Goal: Information Seeking & Learning: Learn about a topic

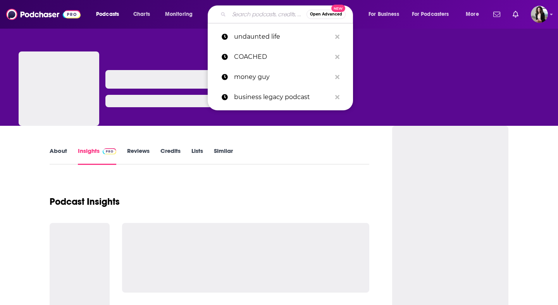
click at [271, 13] on input "Search podcasts, credits, & more..." at bounding box center [268, 14] width 78 height 12
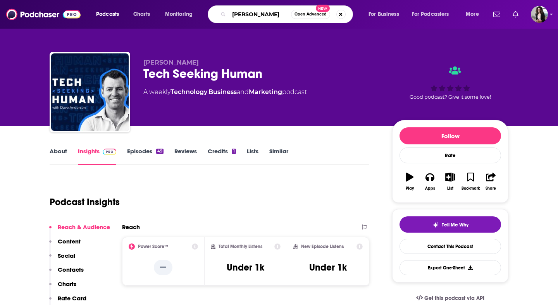
type input "[PERSON_NAME] [PERSON_NAME]"
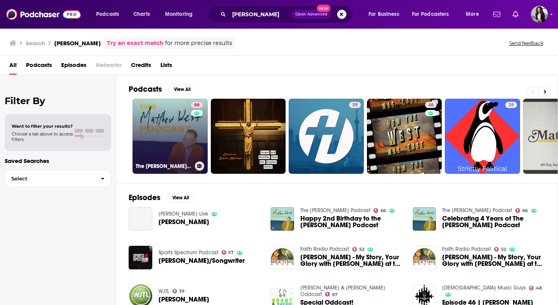
click at [167, 173] on link "66 The [PERSON_NAME] Podcast" at bounding box center [170, 136] width 75 height 75
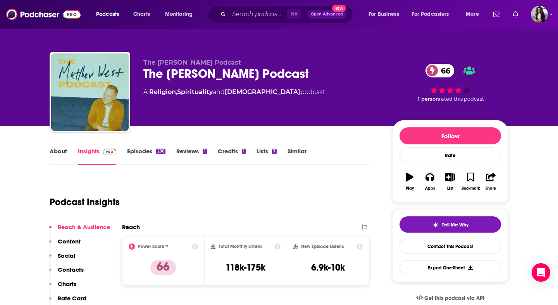
click at [64, 152] on link "About" at bounding box center [58, 157] width 17 height 18
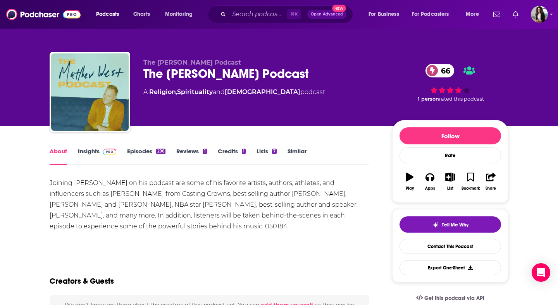
click at [141, 153] on link "Episodes 296" at bounding box center [146, 157] width 38 height 18
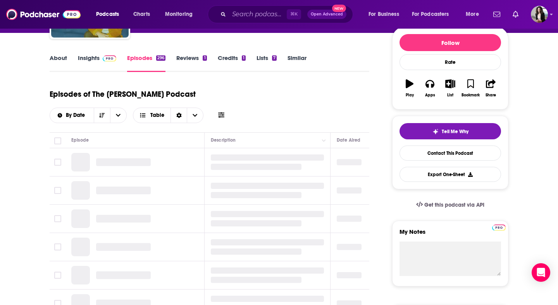
scroll to position [95, 0]
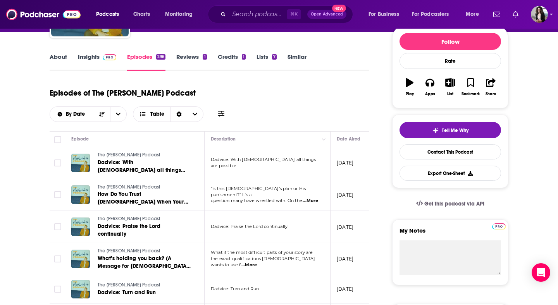
click at [58, 57] on link "About" at bounding box center [58, 62] width 17 height 18
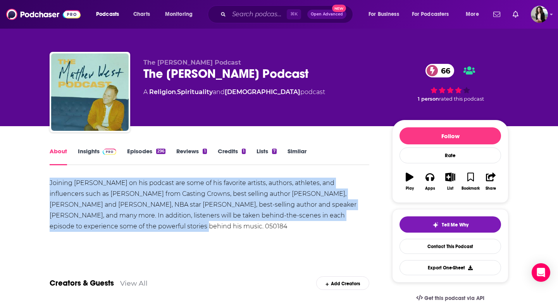
drag, startPoint x: 97, startPoint y: 224, endPoint x: 45, endPoint y: 184, distance: 66.1
copy div "Joining [PERSON_NAME] on his podcast are some of his favorite artists, authors,…"
